Goal: Information Seeking & Learning: Check status

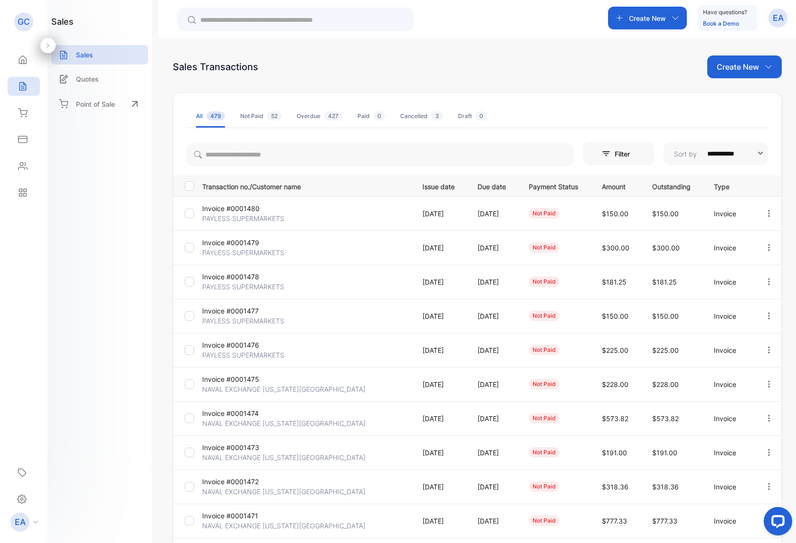
click at [239, 358] on p "PAYLESS SUPERMARKETS" at bounding box center [243, 355] width 82 height 10
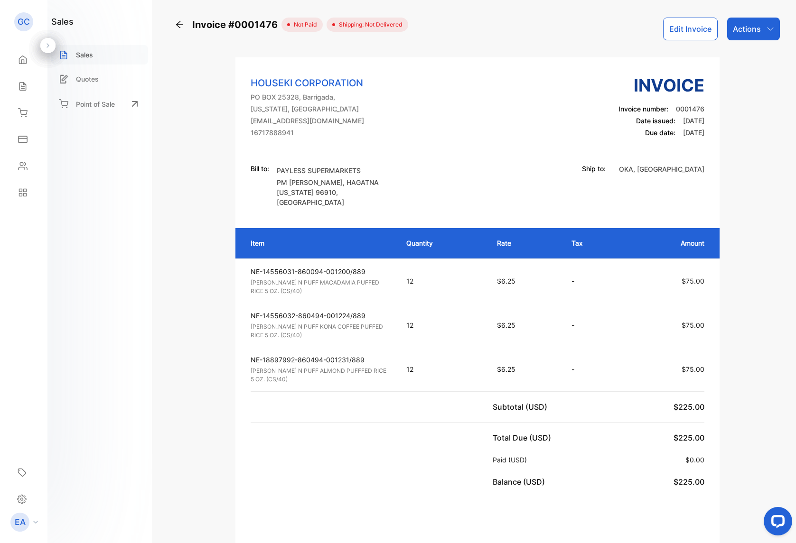
click at [93, 55] on p "Sales" at bounding box center [84, 55] width 17 height 10
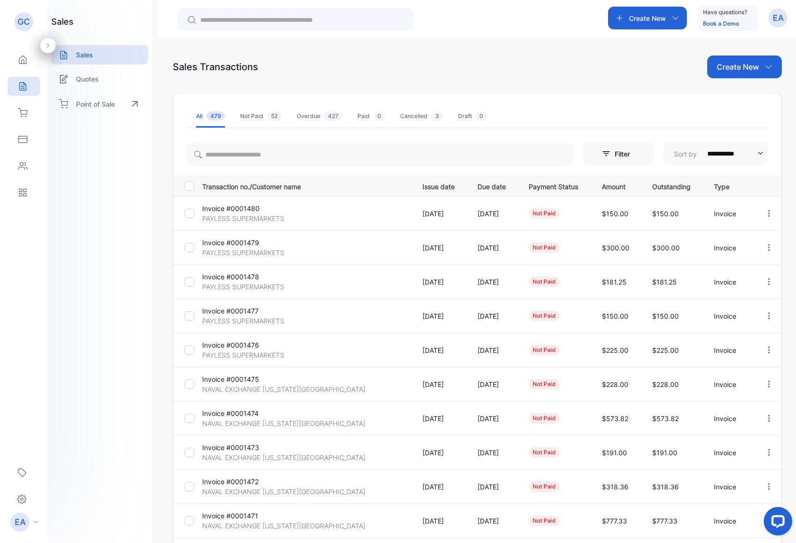
click at [226, 320] on p "PAYLESS SUPERMARKETS" at bounding box center [243, 321] width 82 height 10
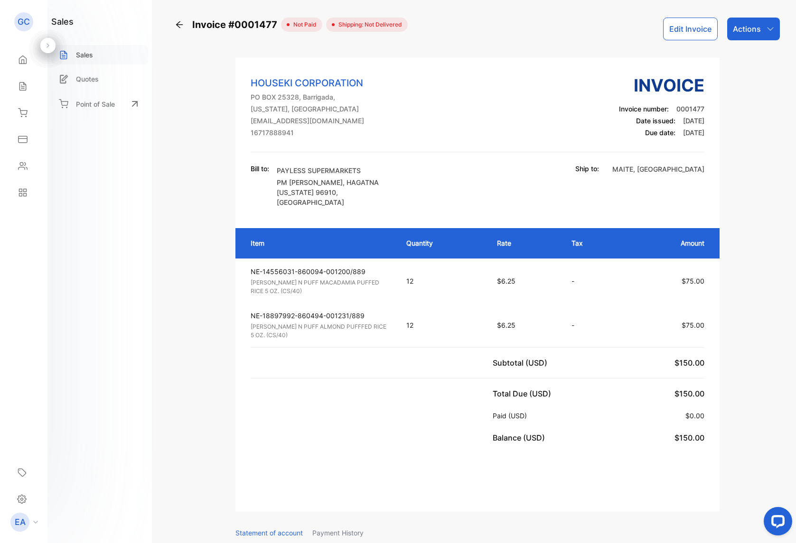
click at [104, 56] on div "Sales" at bounding box center [99, 54] width 97 height 19
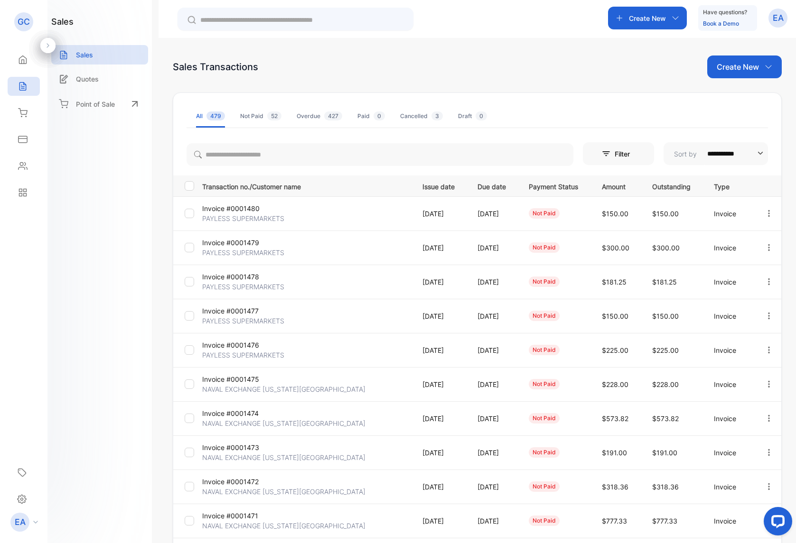
click at [245, 285] on p "PAYLESS SUPERMARKETS" at bounding box center [243, 287] width 82 height 10
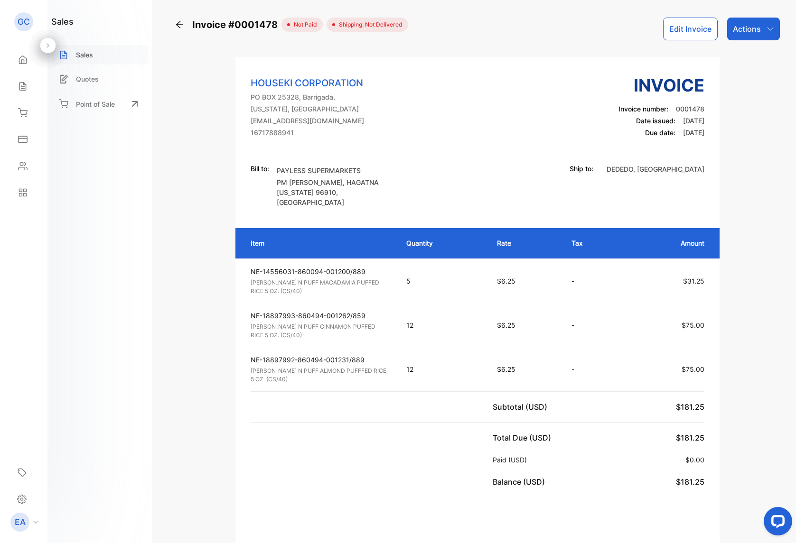
click at [94, 55] on div "Sales" at bounding box center [99, 54] width 97 height 19
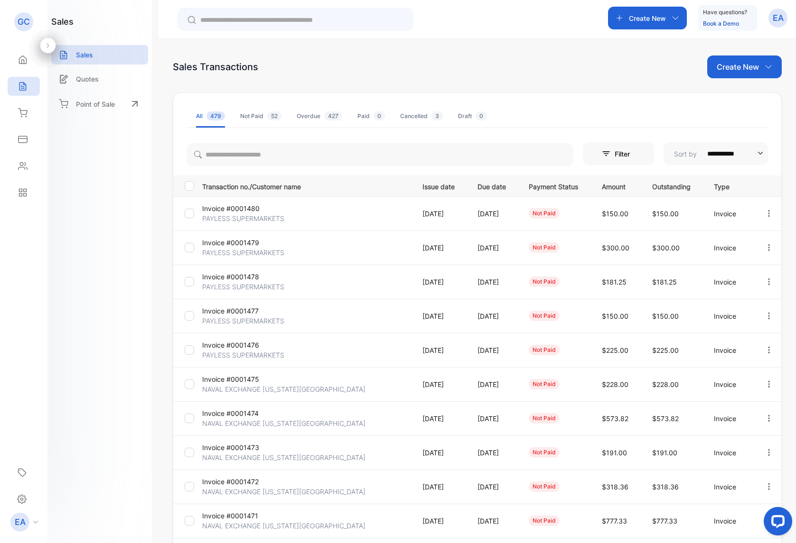
click at [225, 251] on p "PAYLESS SUPERMARKETS" at bounding box center [243, 253] width 82 height 10
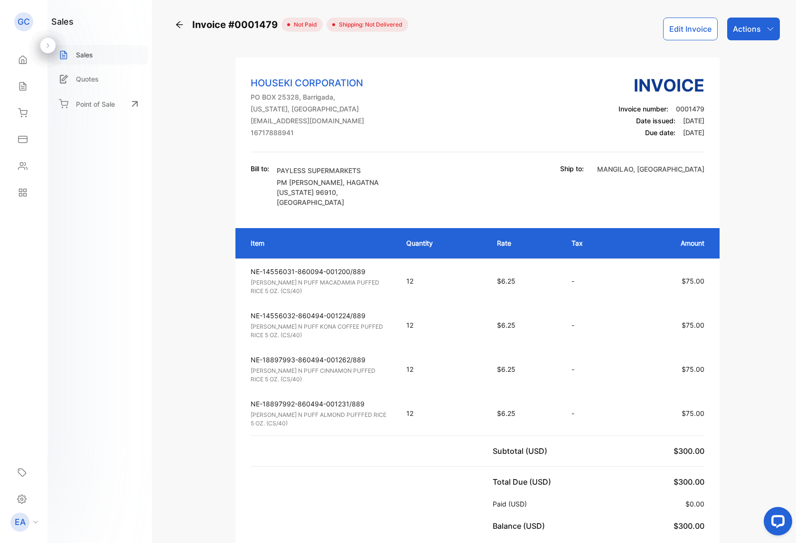
click at [121, 51] on div "Sales" at bounding box center [99, 54] width 97 height 19
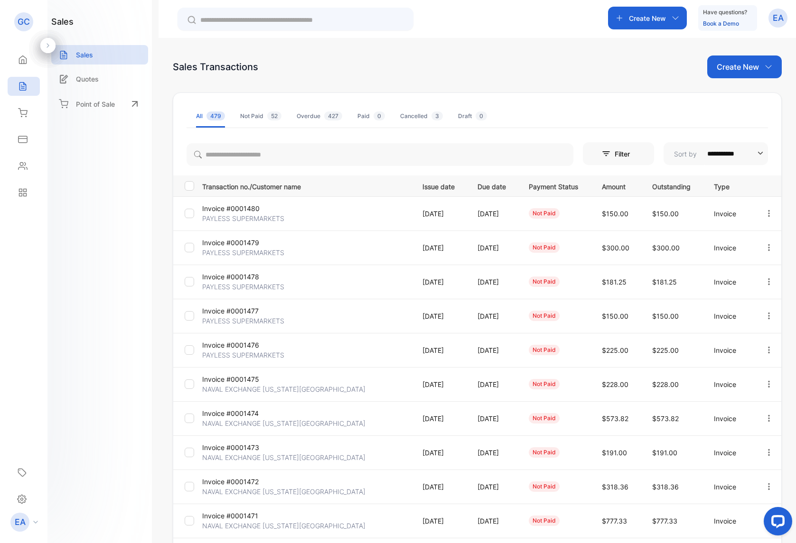
click at [232, 211] on p "Invoice #0001480" at bounding box center [236, 209] width 69 height 10
